Goal: Find specific page/section: Find specific page/section

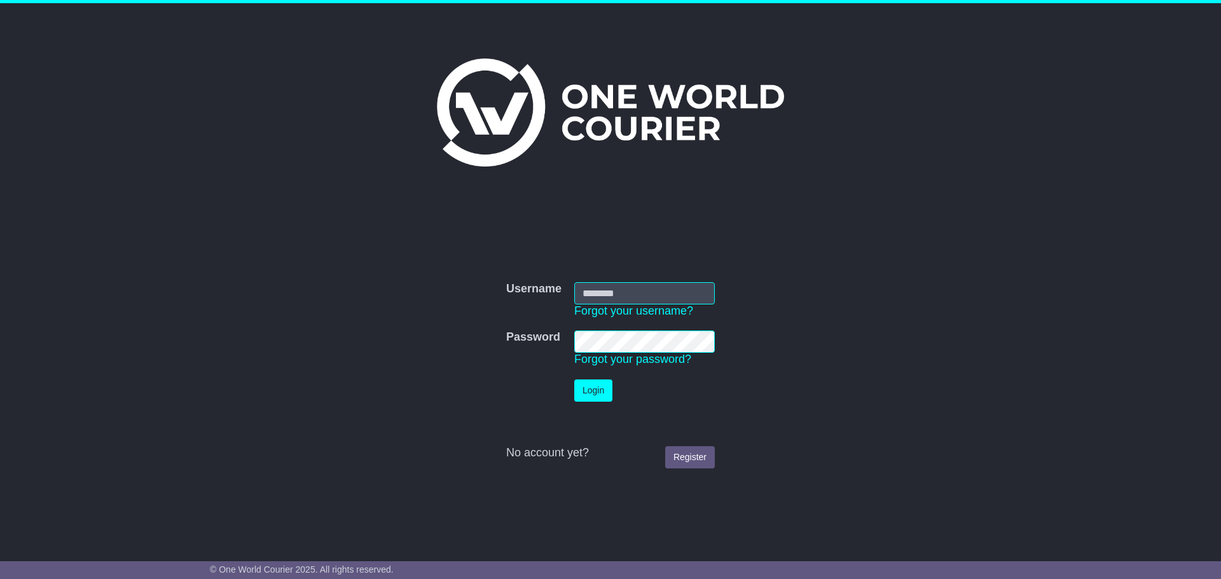
type input "**********"
click at [589, 382] on button "Login" at bounding box center [593, 391] width 38 height 22
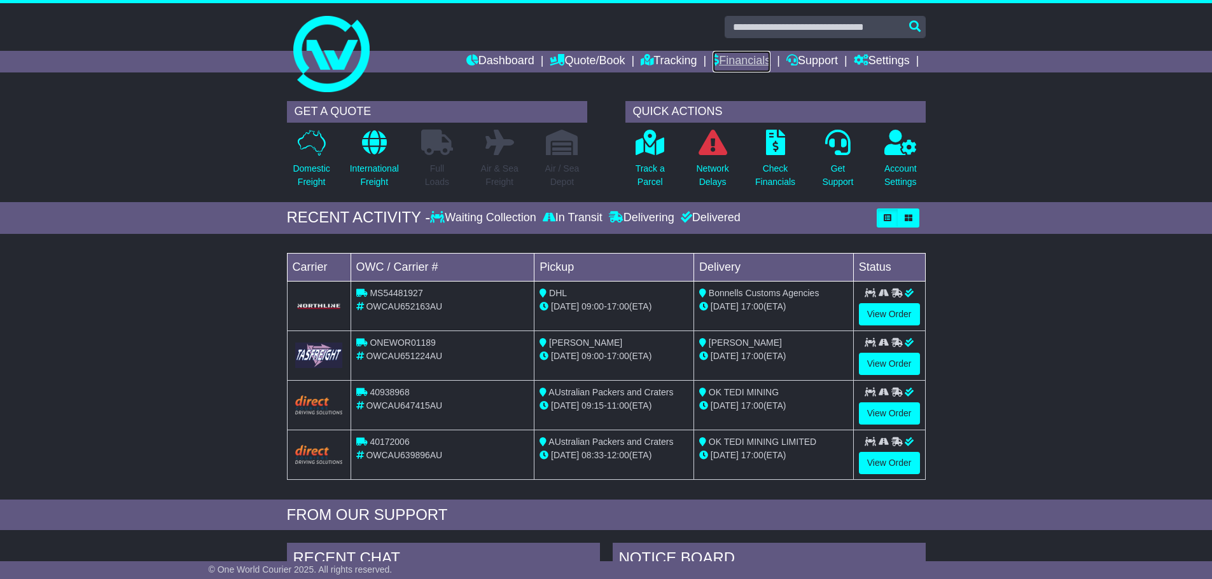
click at [753, 57] on link "Financials" at bounding box center [741, 62] width 58 height 22
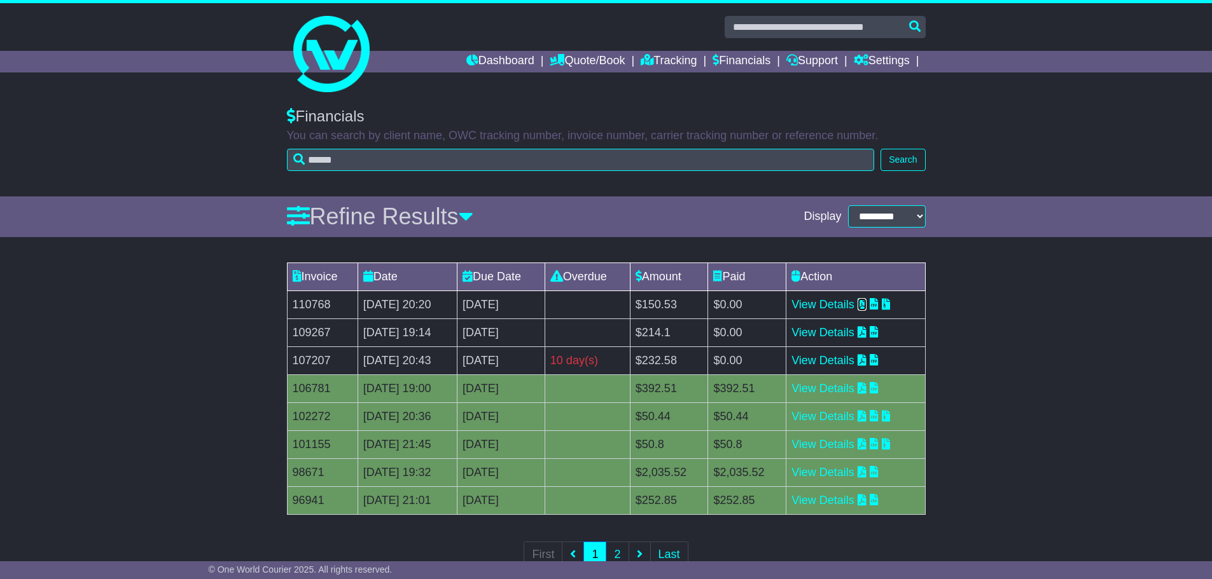
click at [866, 306] on icon at bounding box center [861, 303] width 9 height 11
click at [866, 333] on icon at bounding box center [861, 331] width 9 height 11
click at [866, 358] on icon at bounding box center [861, 359] width 9 height 11
